Goal: Task Accomplishment & Management: Use online tool/utility

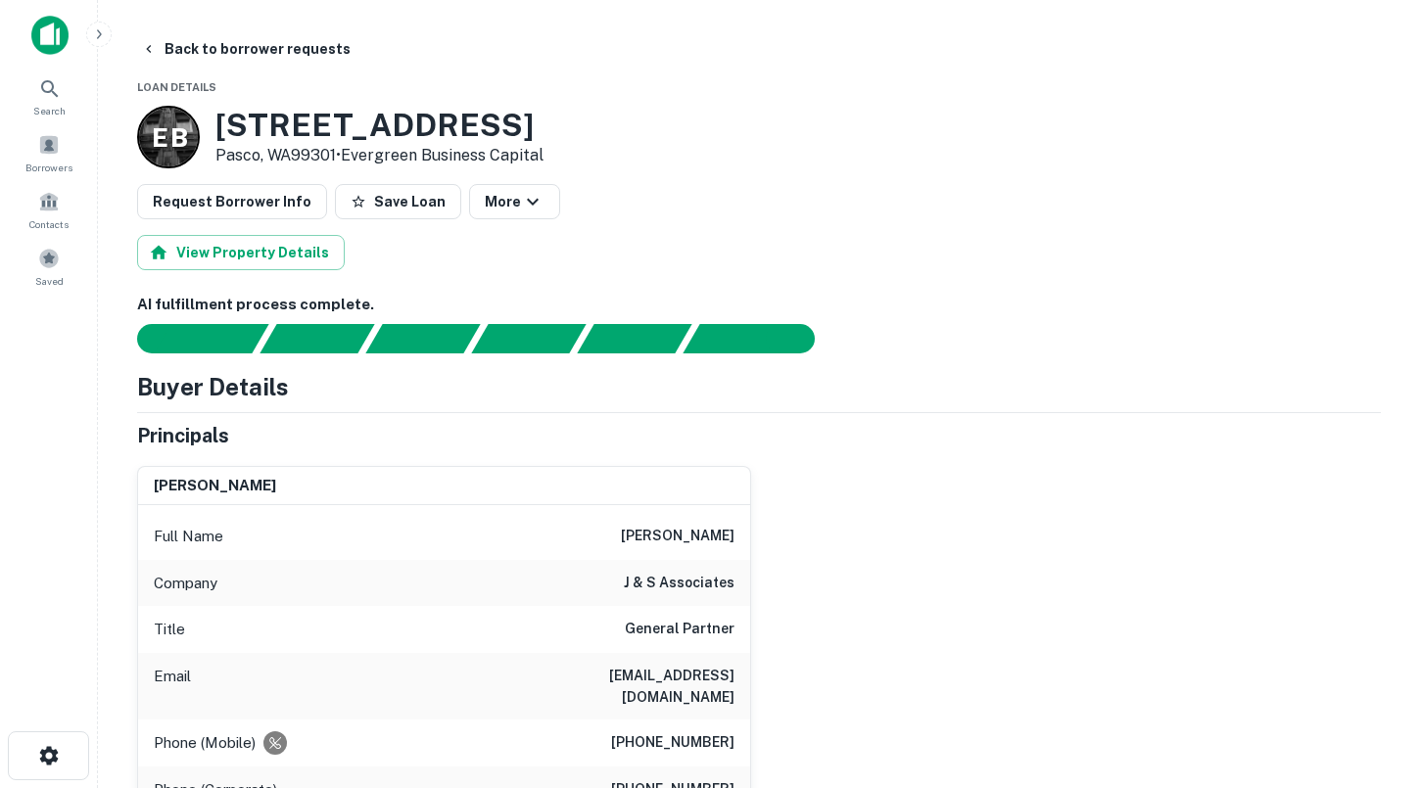
click at [51, 43] on img at bounding box center [49, 35] width 37 height 39
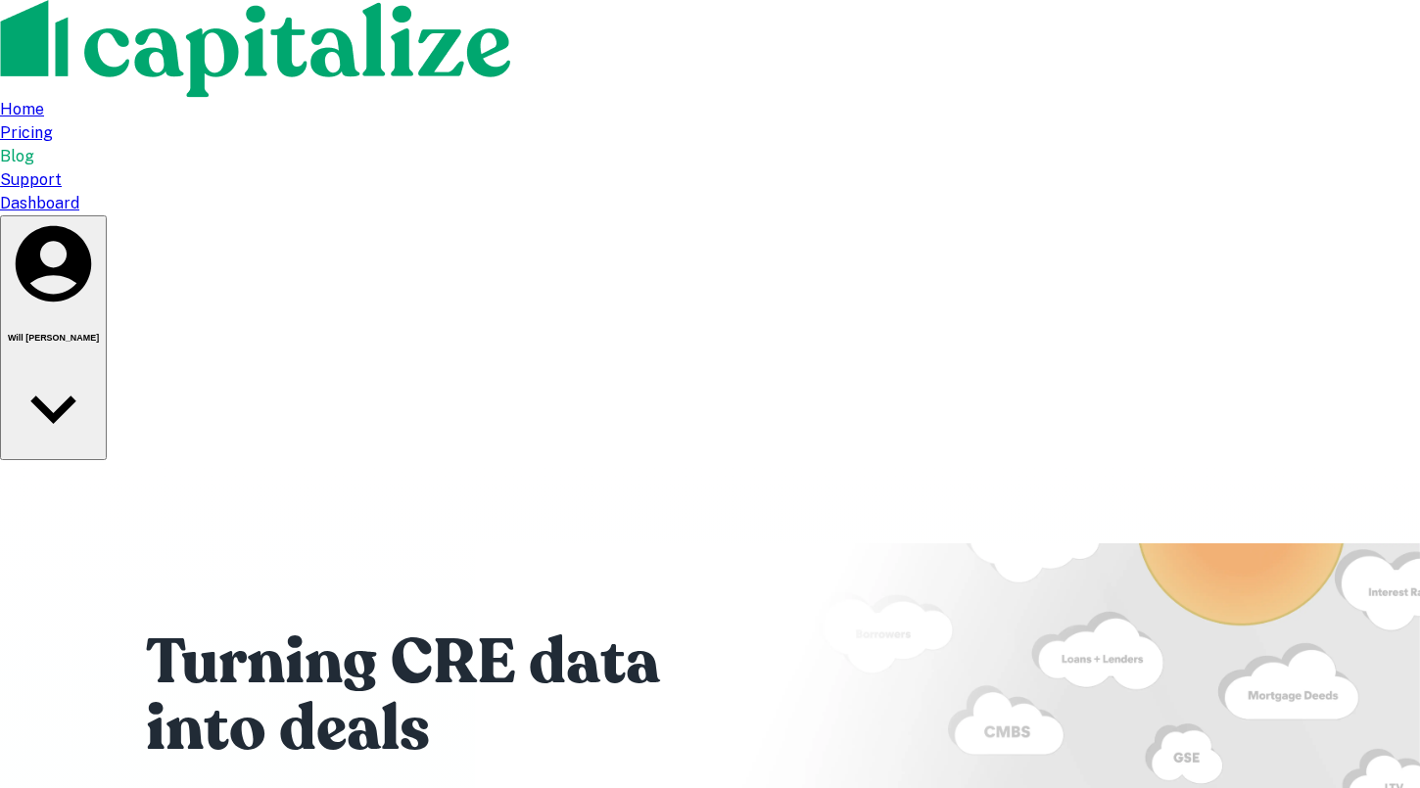
type input "**********"
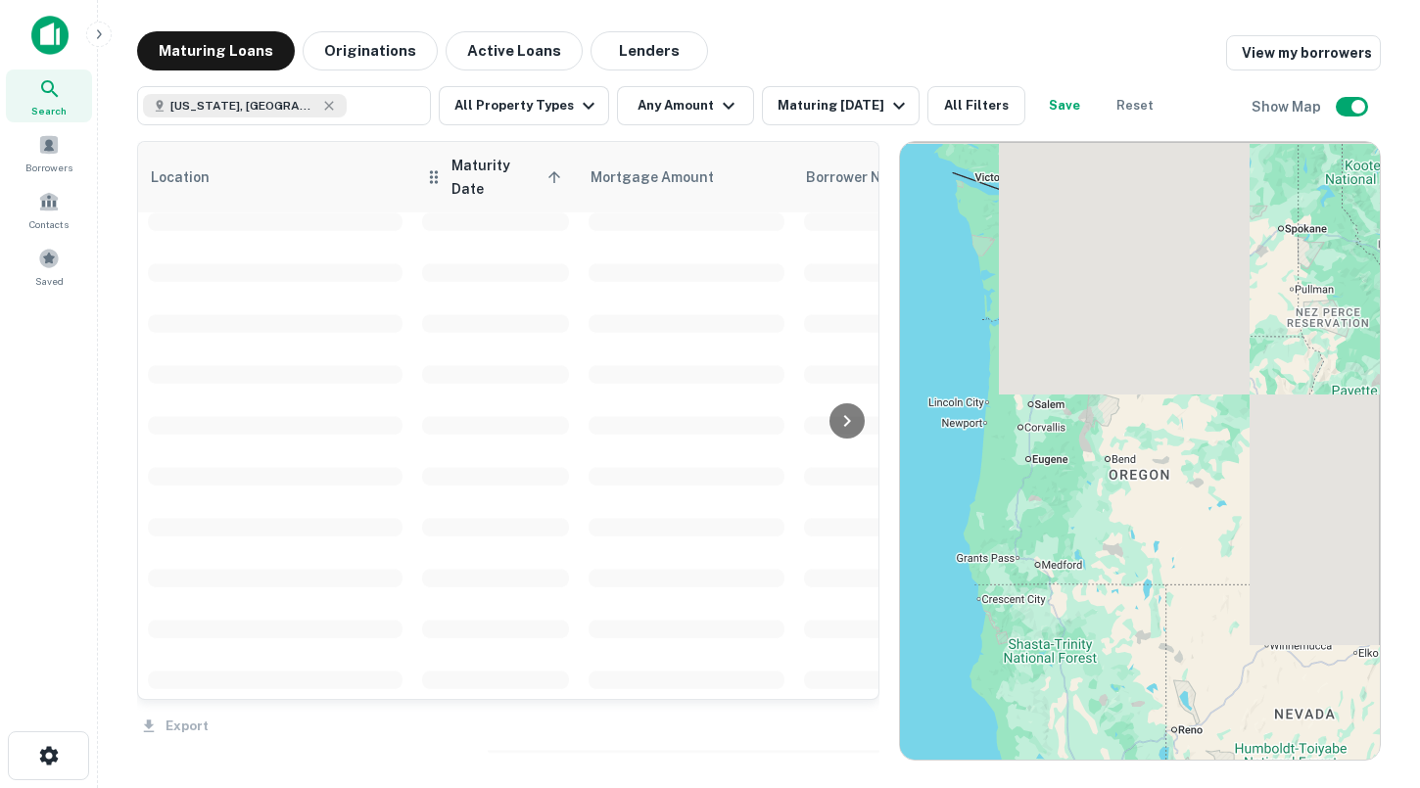
scroll to position [949, 0]
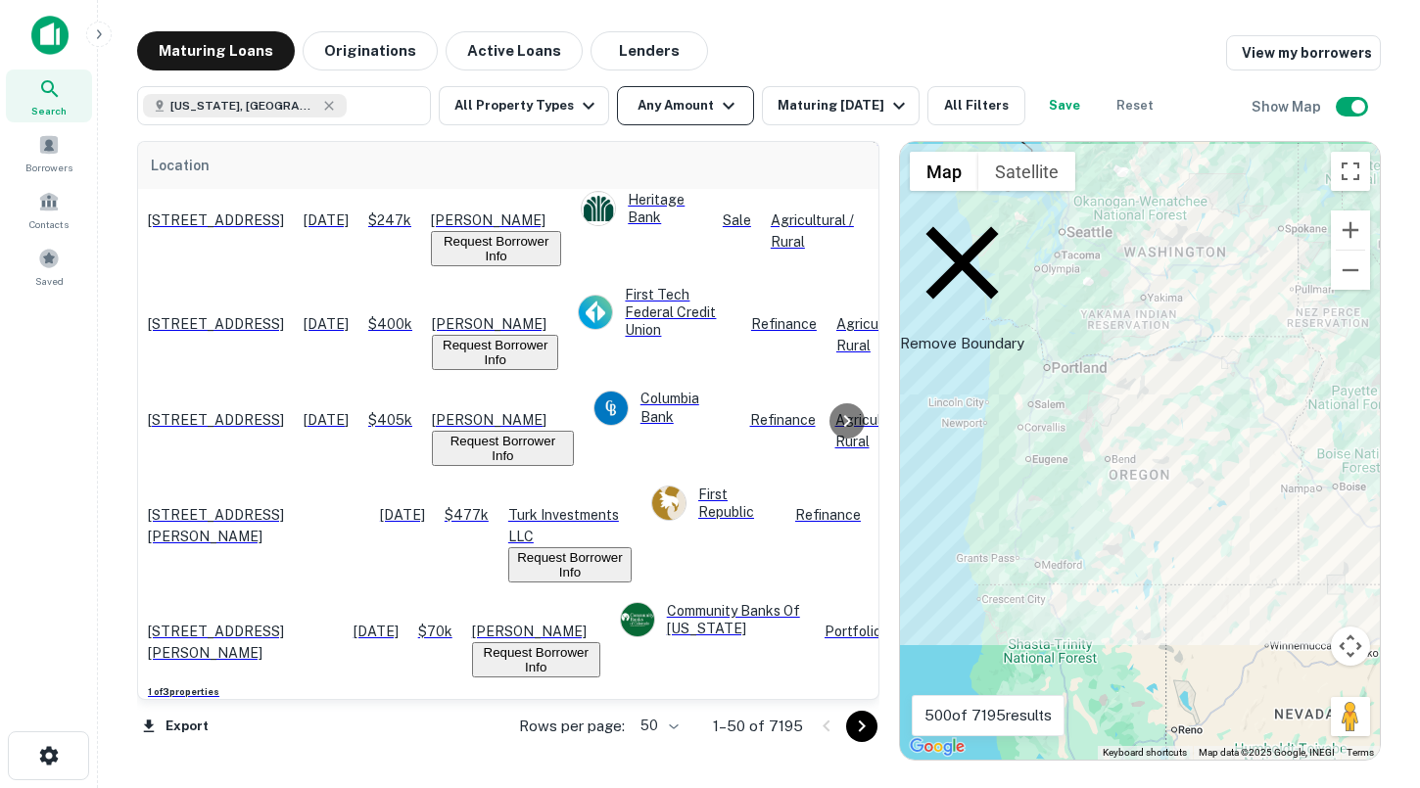
click at [669, 112] on button "Any Amount" at bounding box center [685, 105] width 137 height 39
type input "*******"
type input "********"
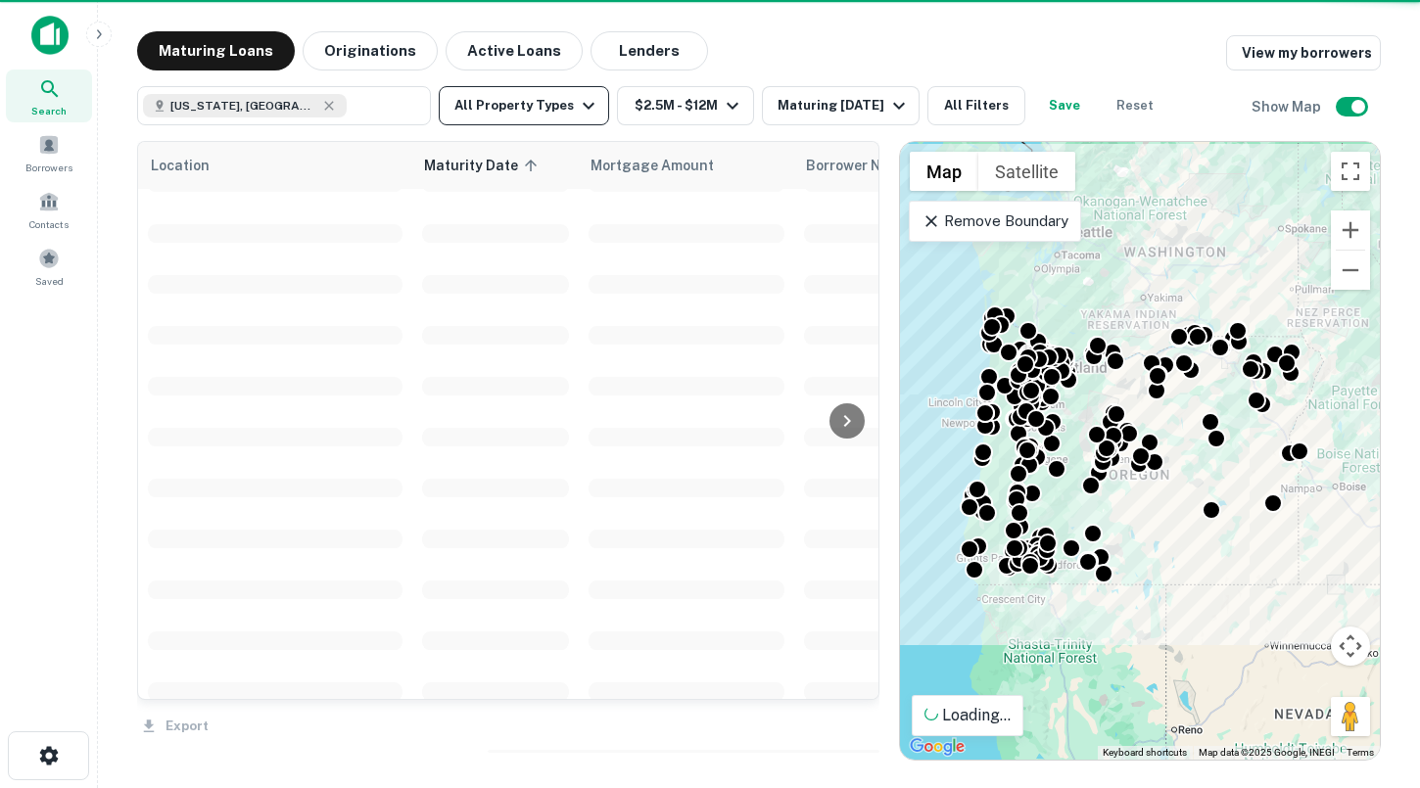
click at [531, 109] on button "All Property Types" at bounding box center [524, 105] width 170 height 39
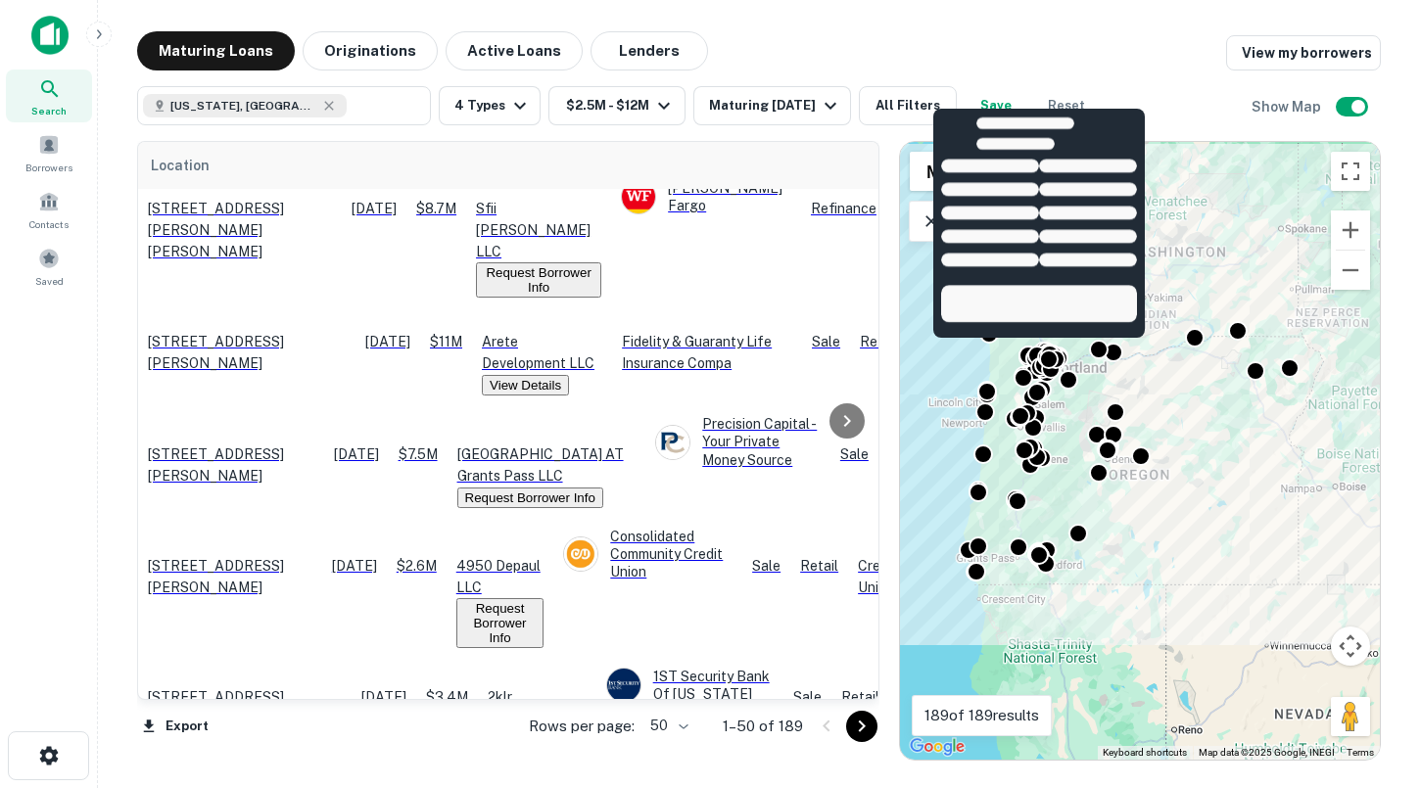
scroll to position [2905, 0]
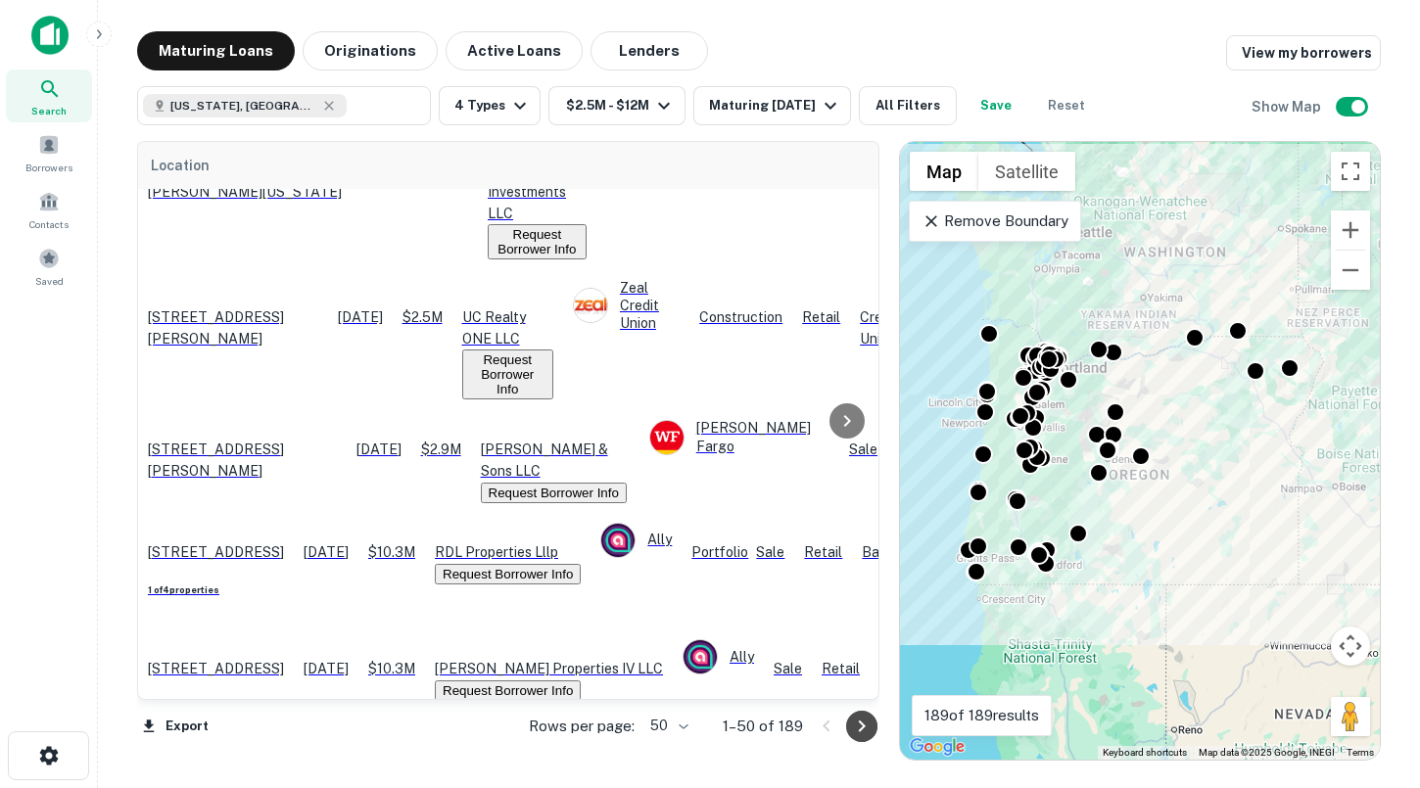
click at [857, 722] on icon "Go to next page" at bounding box center [861, 726] width 23 height 23
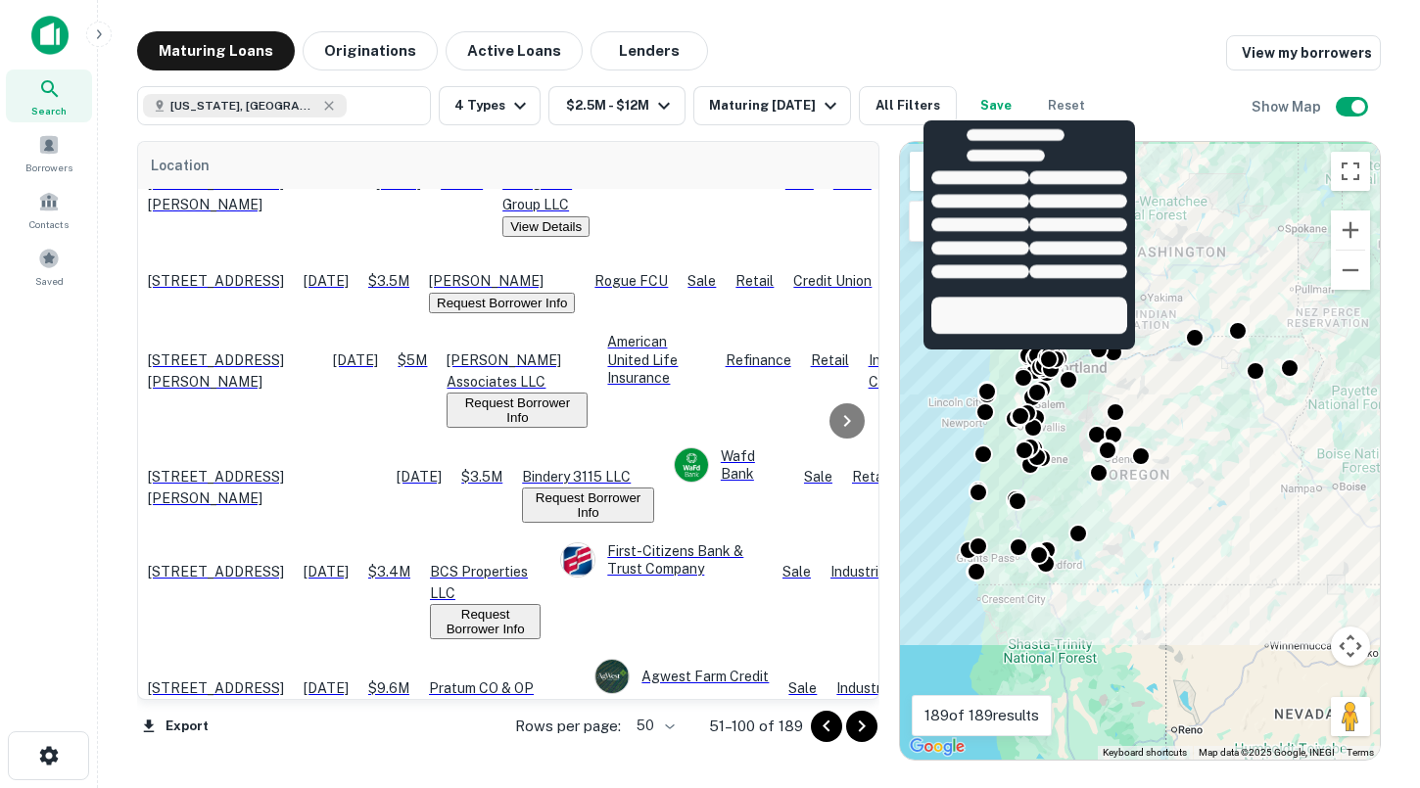
scroll to position [3053, 0]
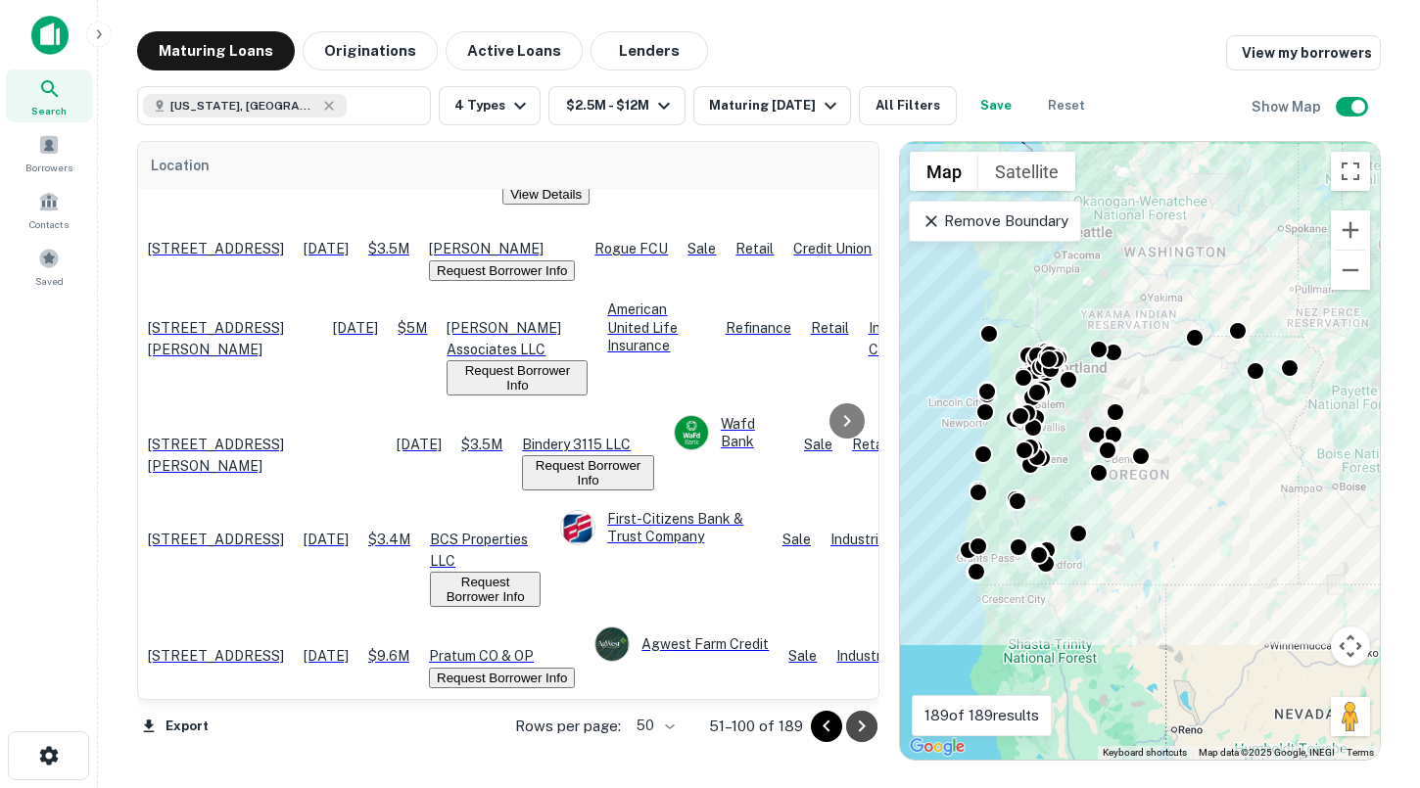
click at [869, 728] on icon "Go to next page" at bounding box center [861, 726] width 23 height 23
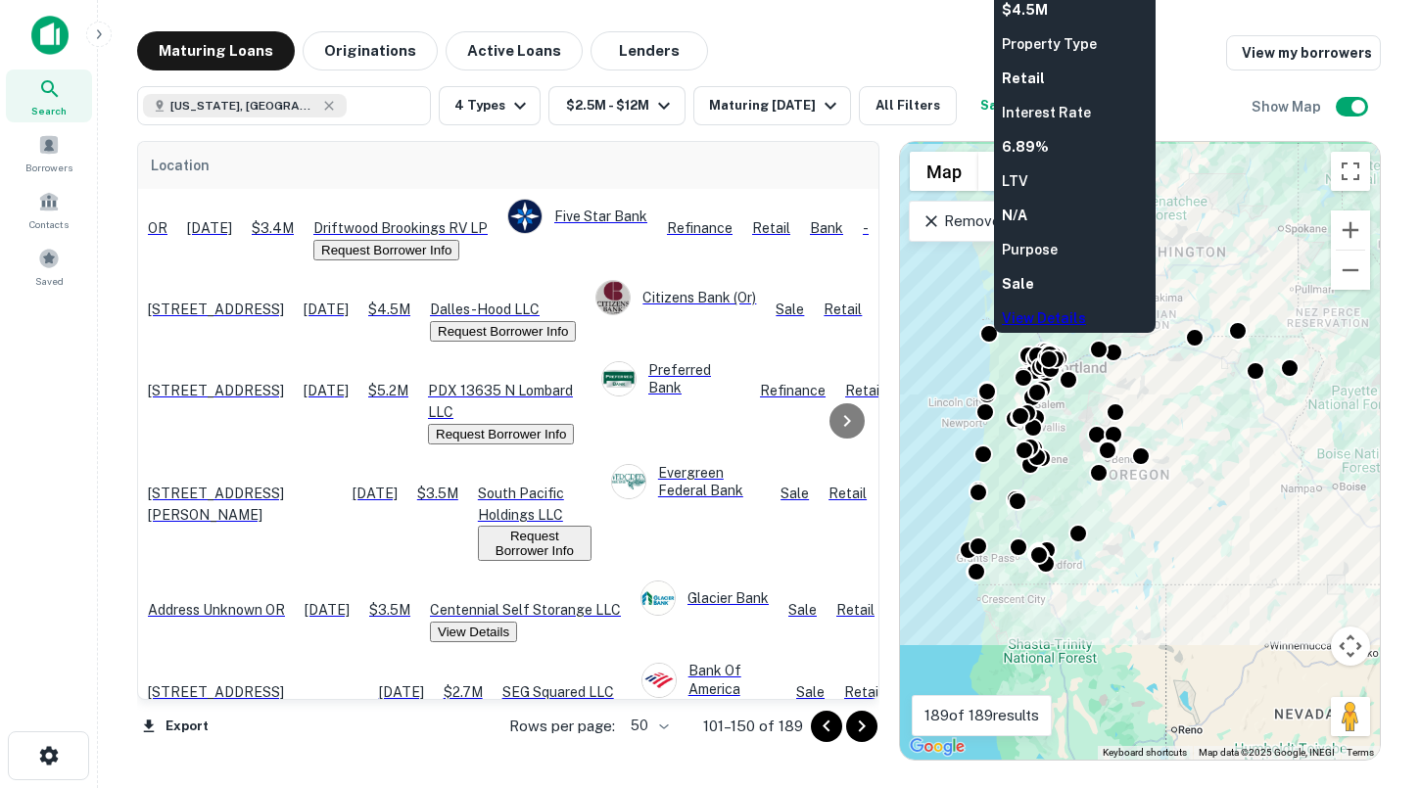
click at [420, 301] on td "$4.5M" at bounding box center [389, 310] width 62 height 81
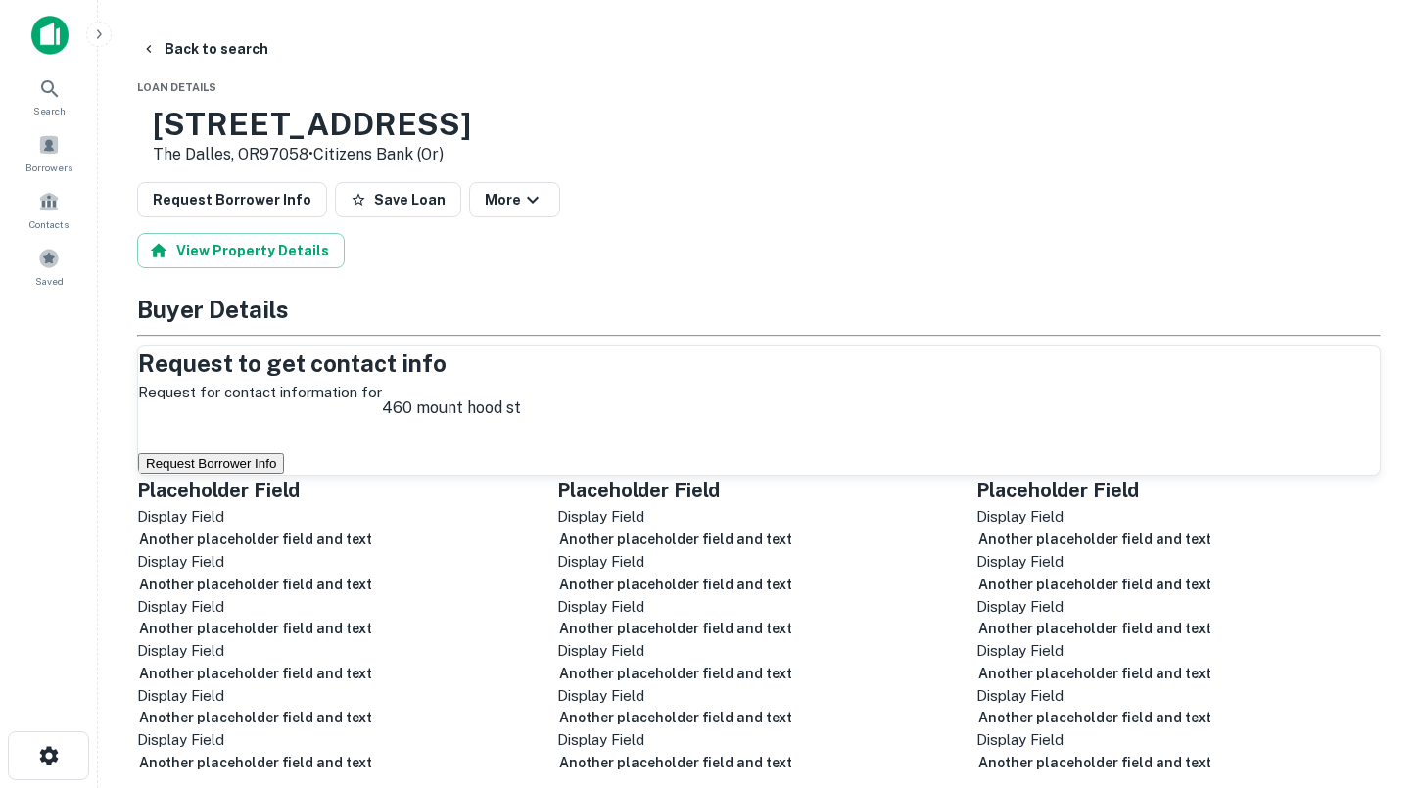
click at [284, 474] on button "Request Borrower Info" at bounding box center [211, 463] width 146 height 21
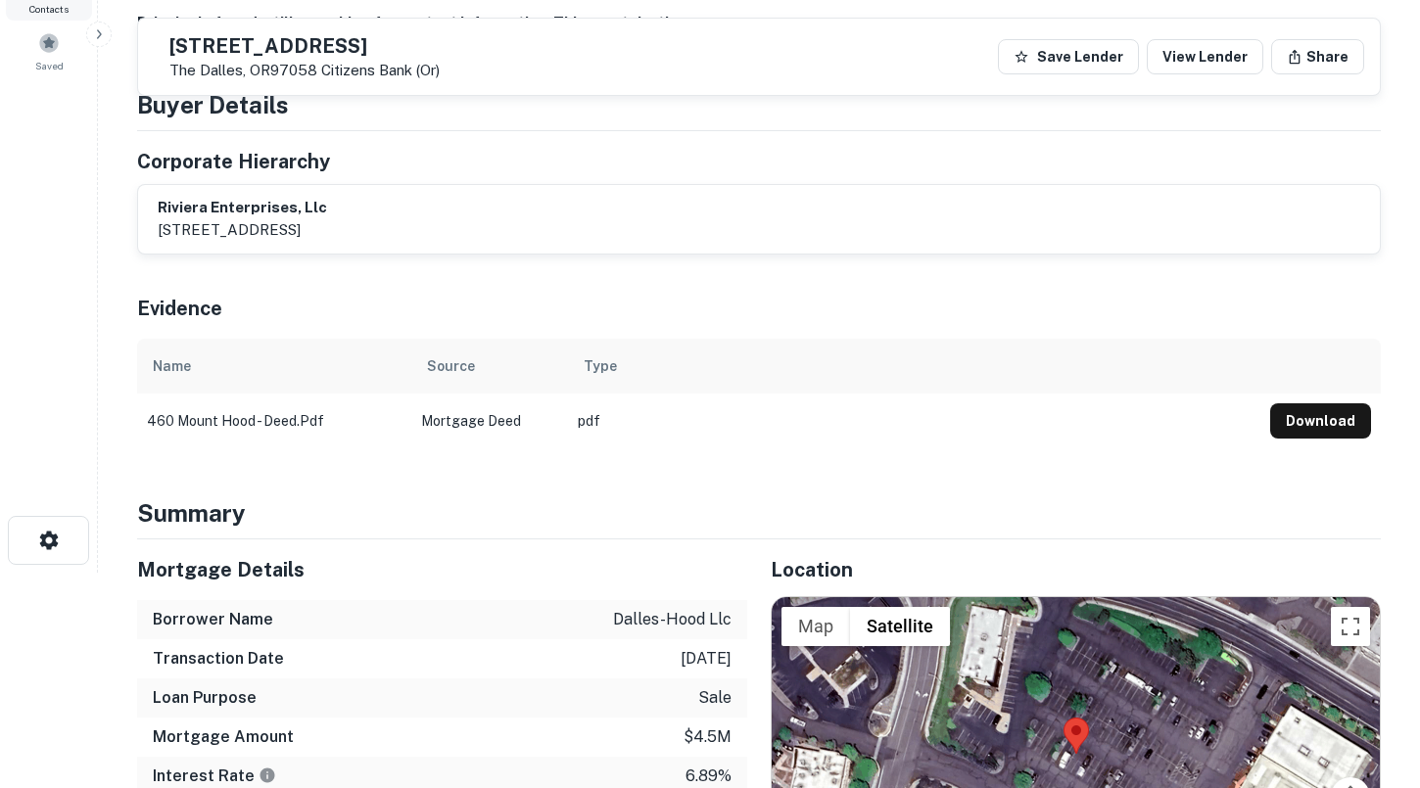
scroll to position [159, 0]
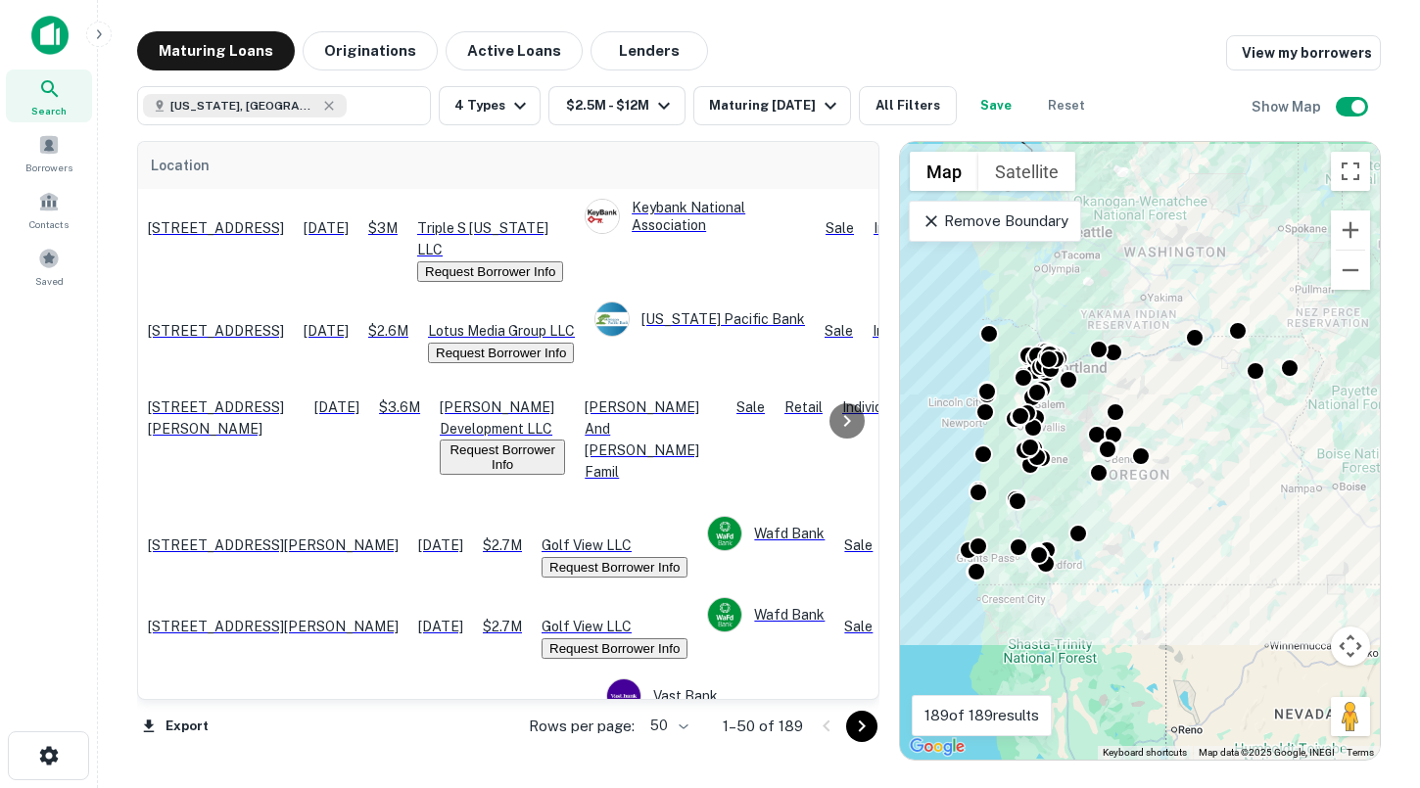
click at [869, 745] on div "Rows per page: 50 ** 1–50 of 189" at bounding box center [692, 726] width 374 height 53
click at [866, 732] on icon "Go to next page" at bounding box center [861, 726] width 23 height 23
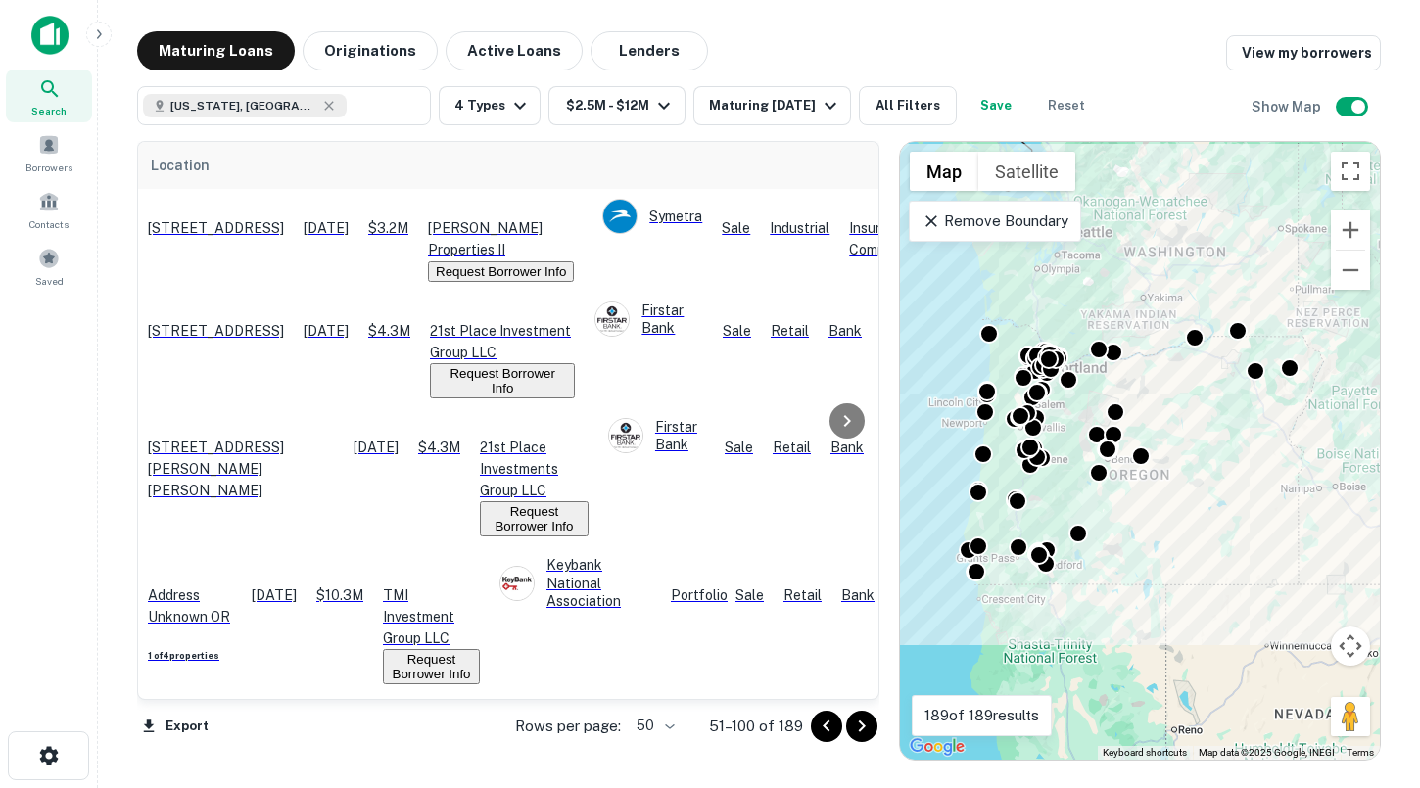
click at [866, 732] on icon "Go to next page" at bounding box center [861, 726] width 23 height 23
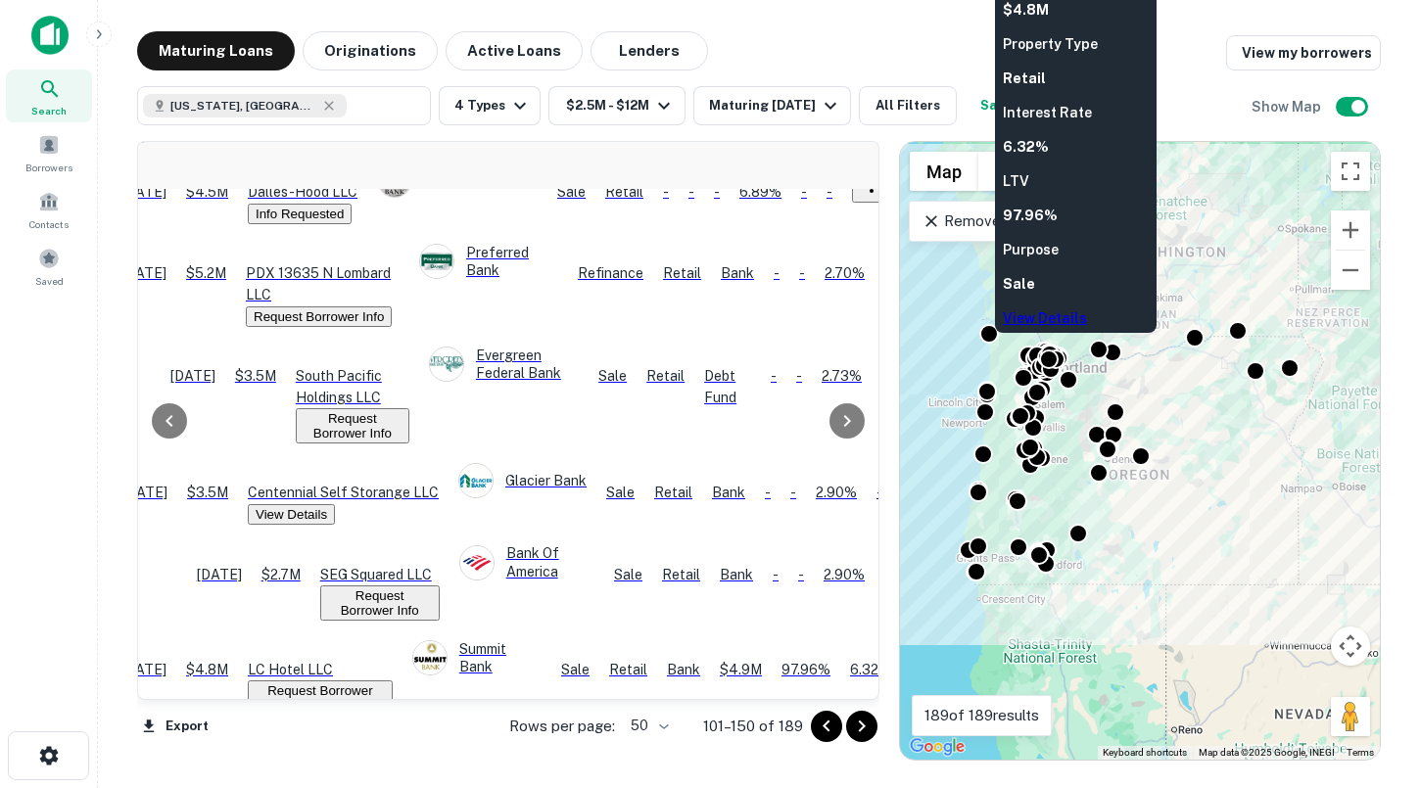
scroll to position [117, 243]
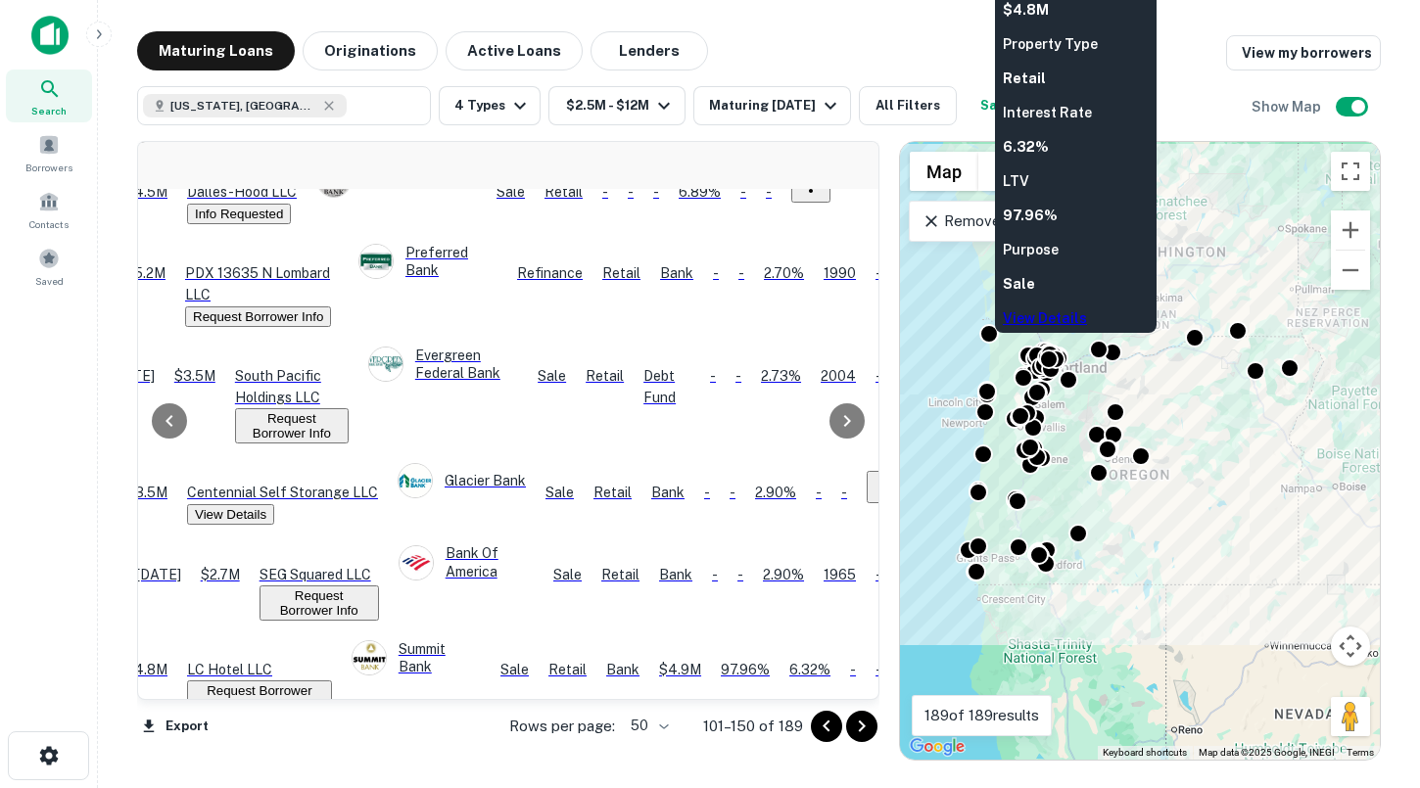
click at [332, 681] on button "Request Borrower Info" at bounding box center [259, 698] width 145 height 35
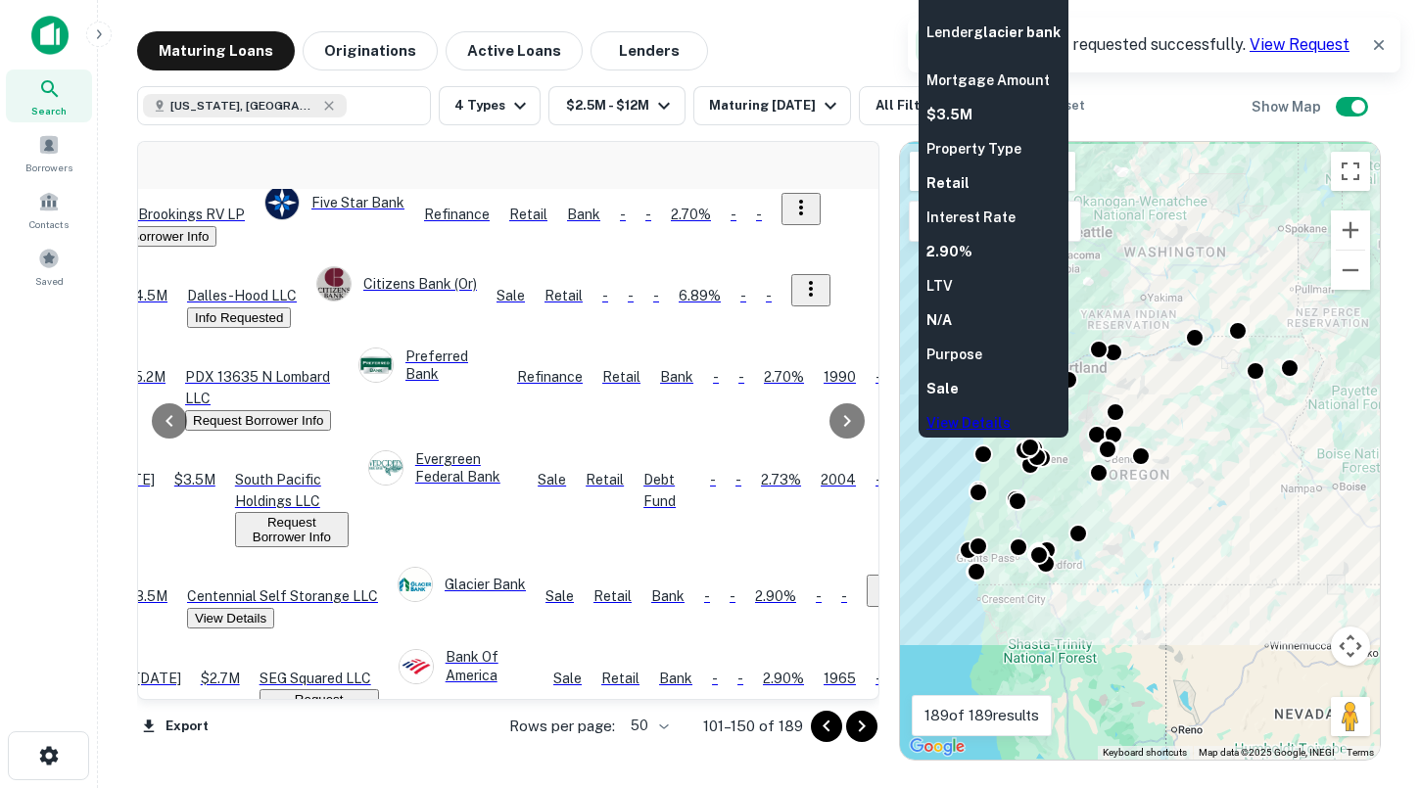
scroll to position [0, 243]
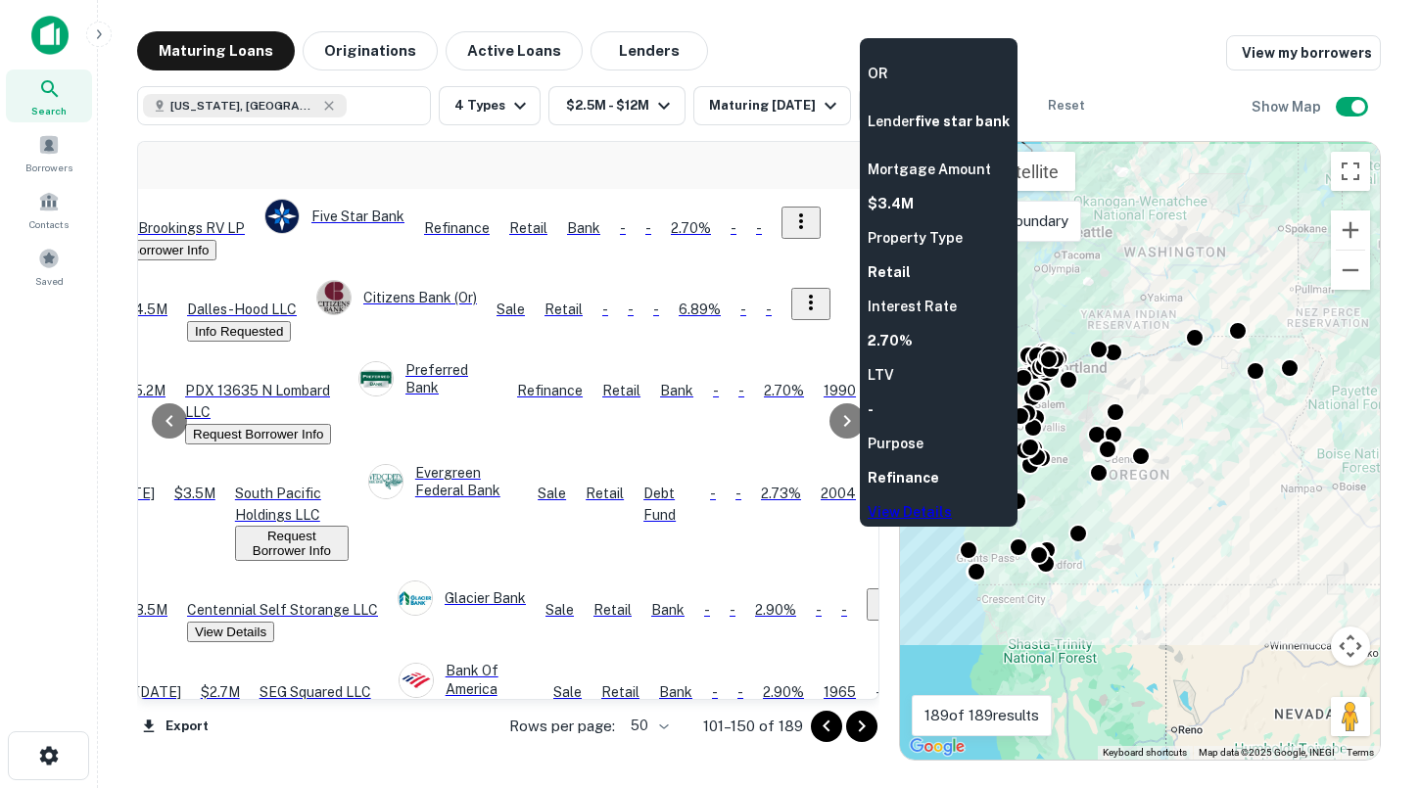
click at [216, 240] on button "Request Borrower Info" at bounding box center [143, 250] width 146 height 21
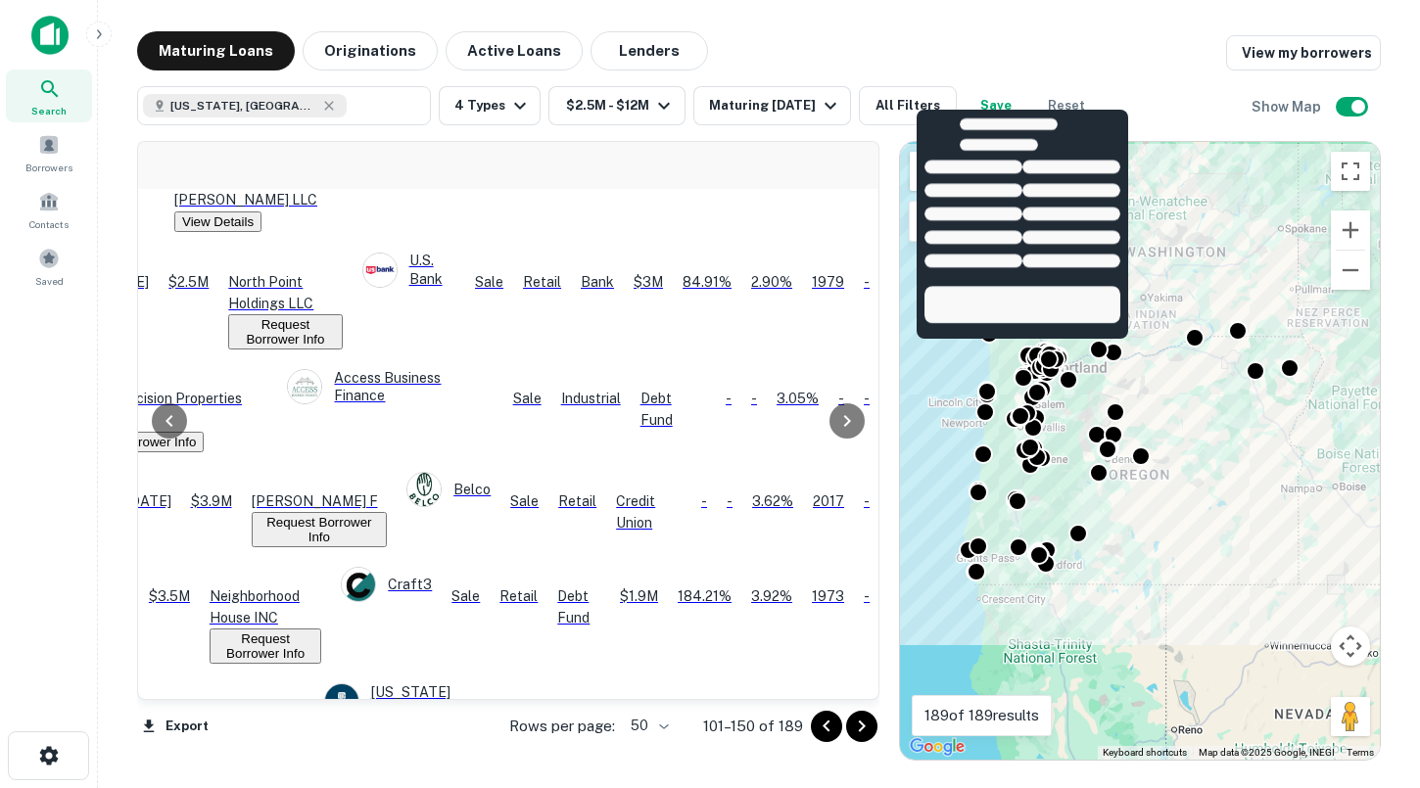
scroll to position [1341, 255]
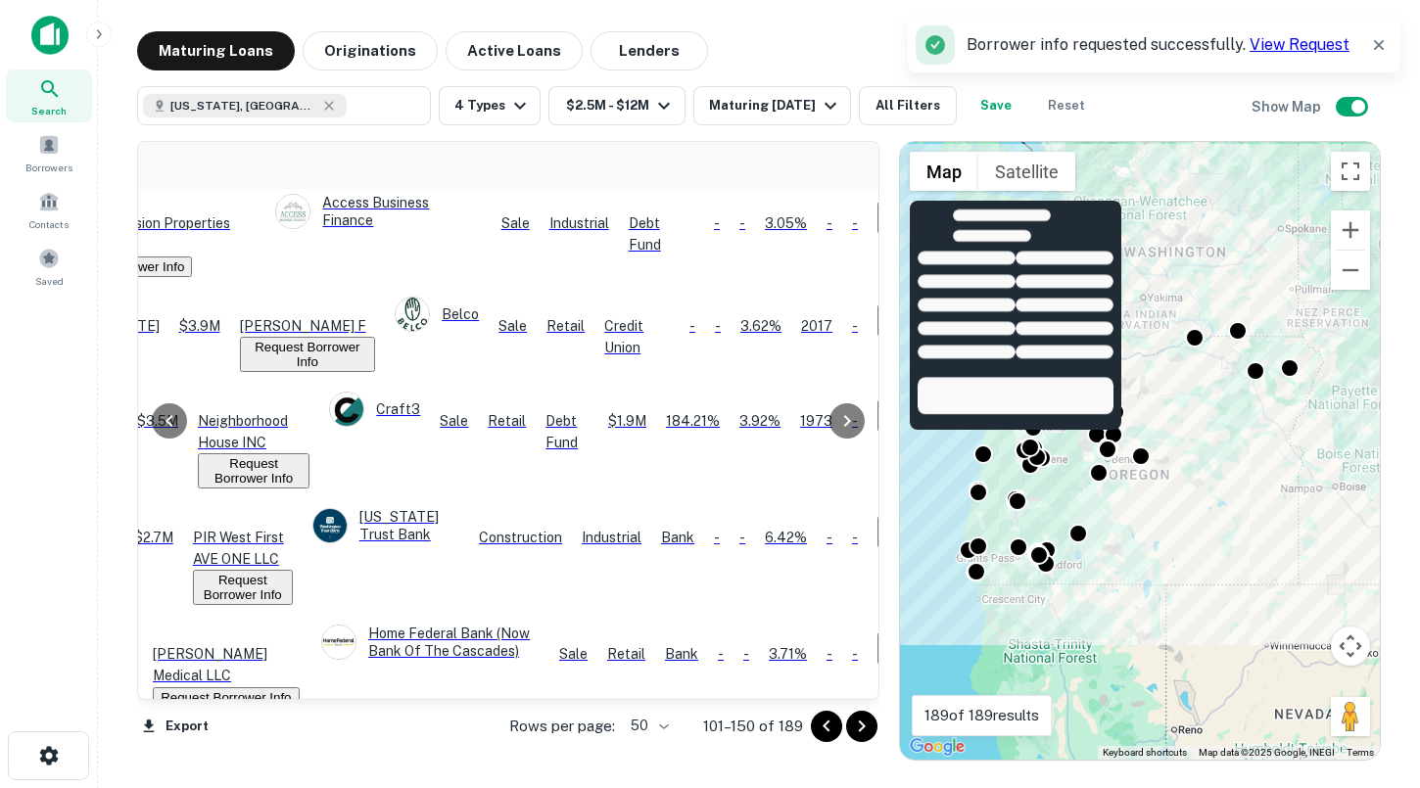
scroll to position [1515, 266]
